Goal: Task Accomplishment & Management: Manage account settings

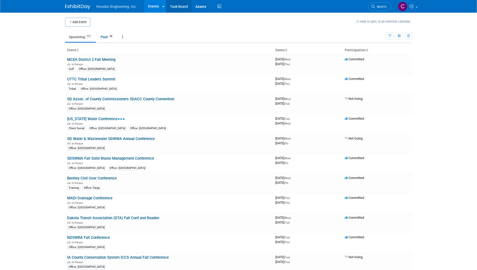
click at [171, 7] on link "Task Board" at bounding box center [178, 6] width 25 height 13
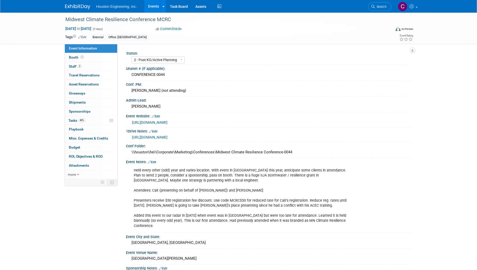
select select "2 - Post KO/Active Planning"
select select "Yes"
select select "Environmental"
click at [99, 75] on link "0 Travel Reservations 0" at bounding box center [91, 75] width 52 height 9
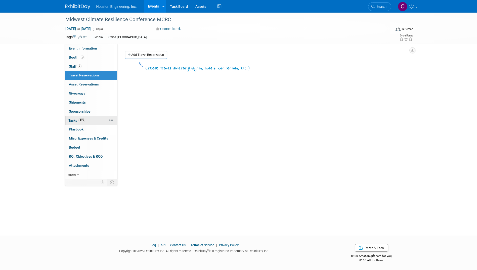
click at [96, 117] on link "40% Tasks 40%" at bounding box center [91, 120] width 52 height 9
